Goal: Information Seeking & Learning: Learn about a topic

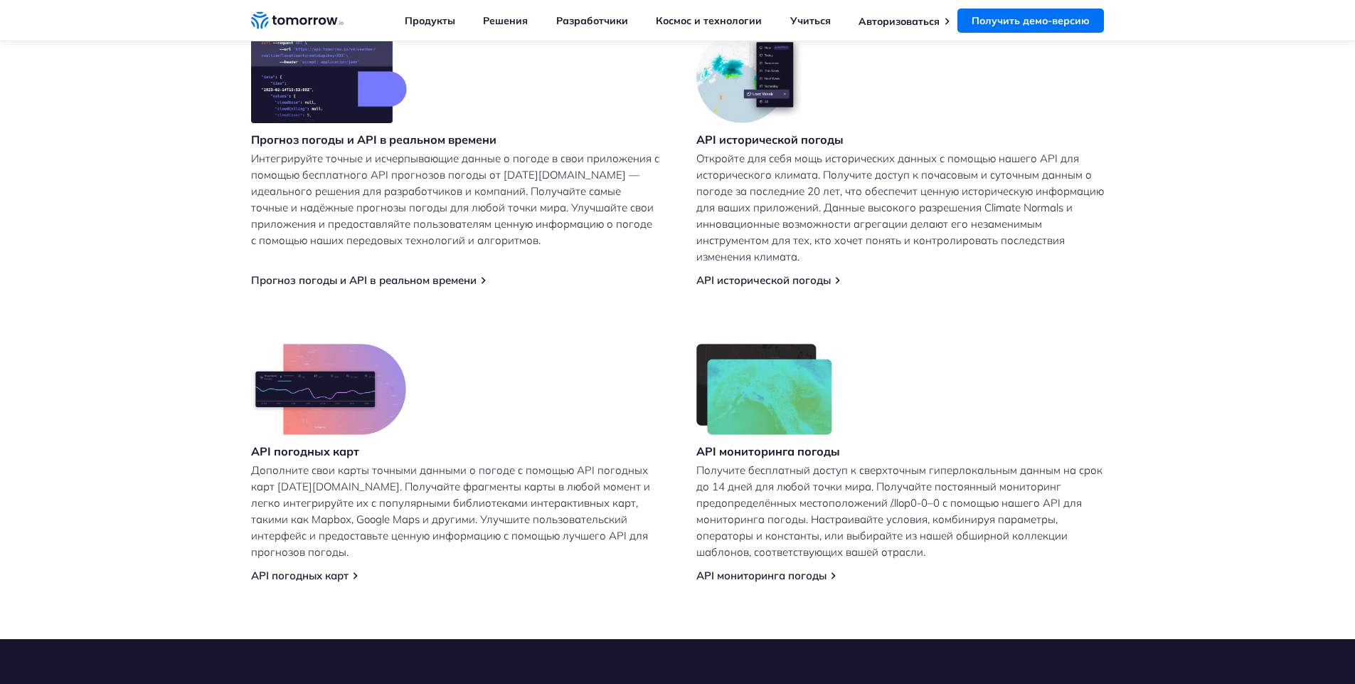
scroll to position [624, 0]
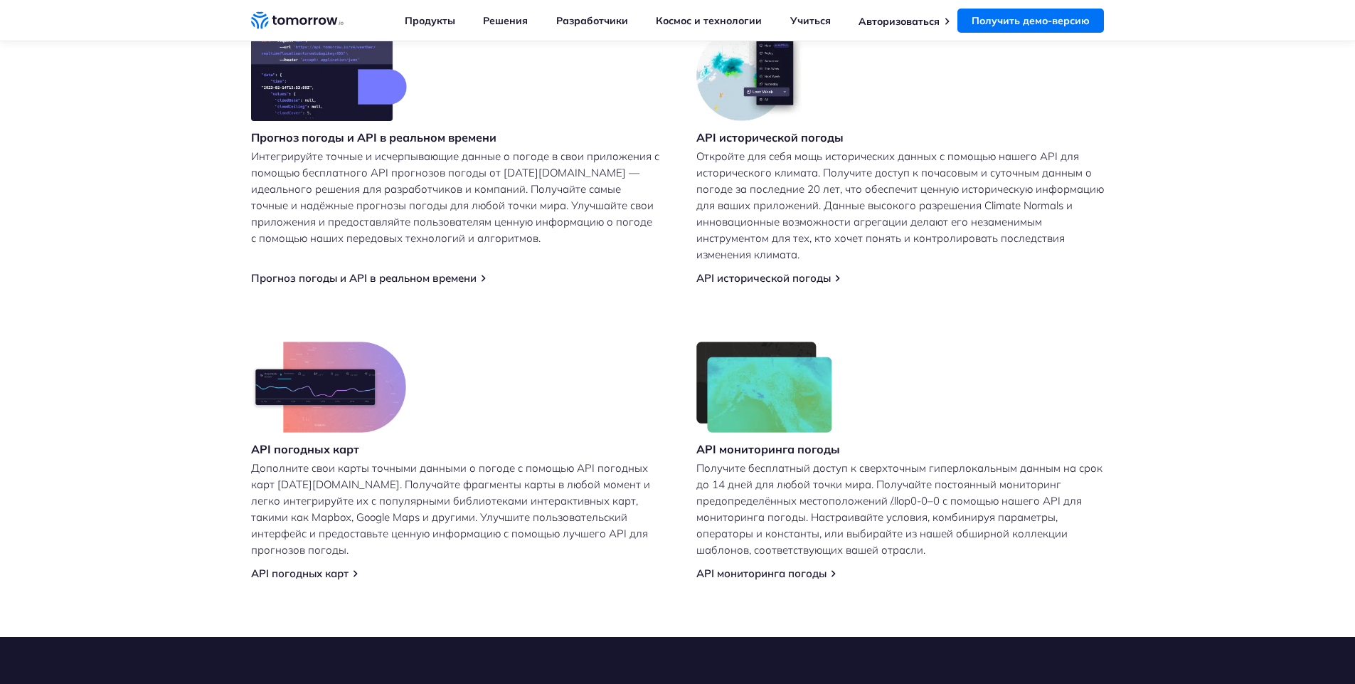
click at [460, 278] on font "Прогноз погоды и API в реальном времени" at bounding box center [364, 278] width 226 height 14
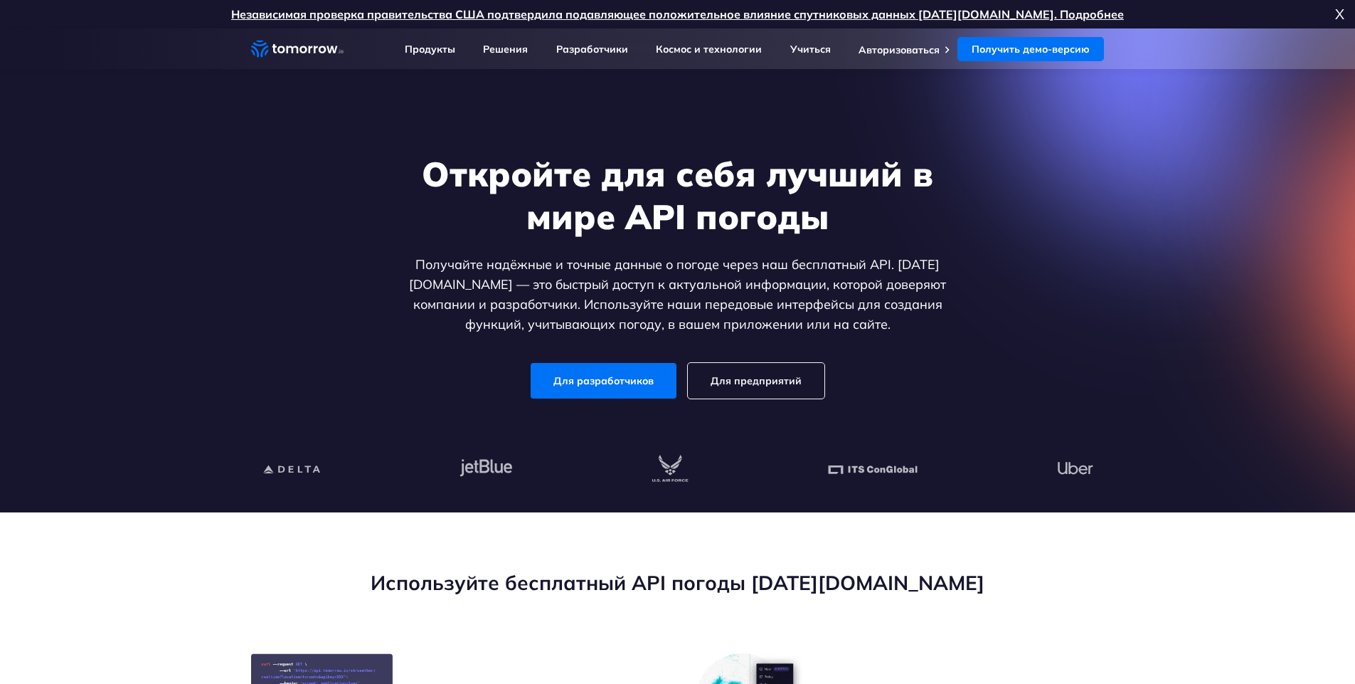
scroll to position [85, 0]
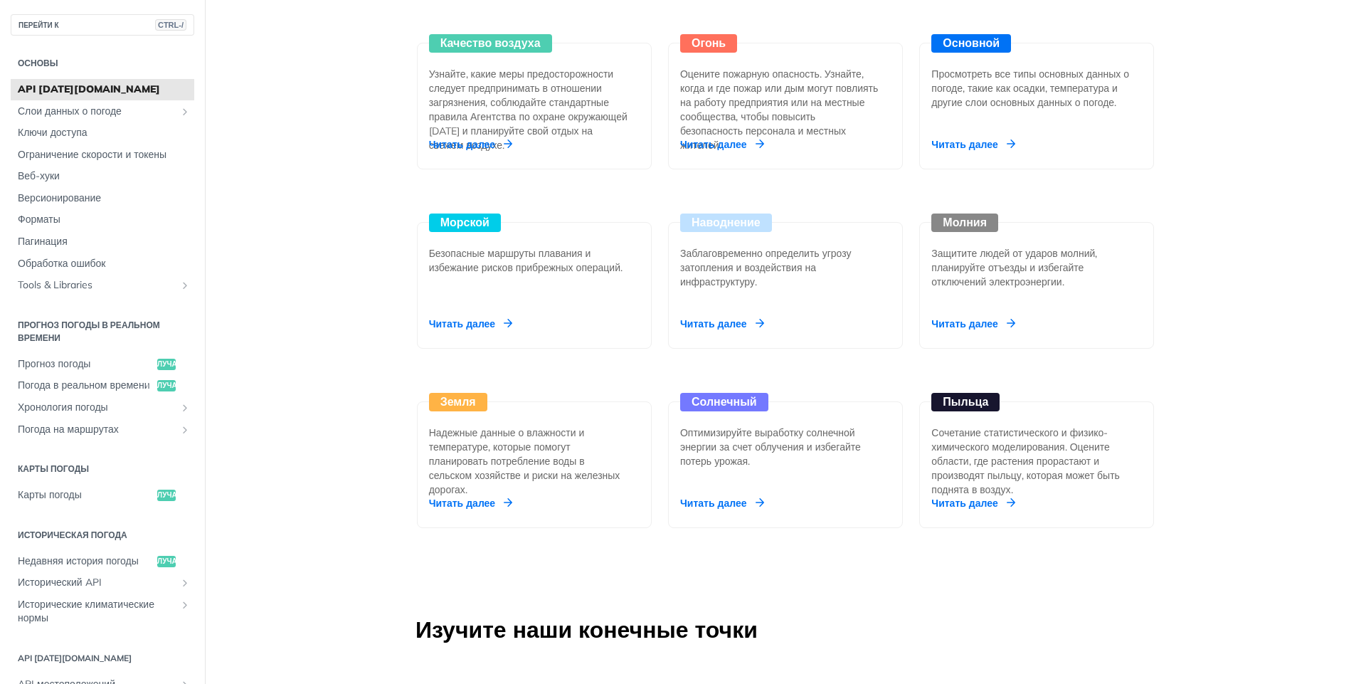
scroll to position [1537, 0]
